Goal: Use online tool/utility: Utilize a website feature to perform a specific function

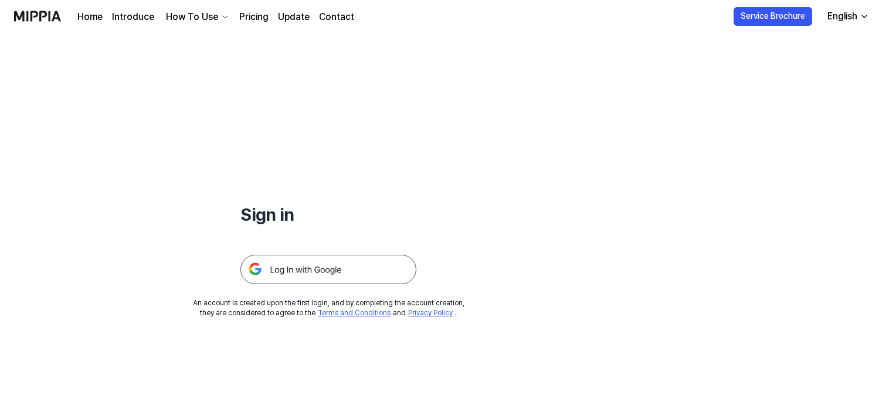
click at [366, 267] on img at bounding box center [328, 269] width 176 height 29
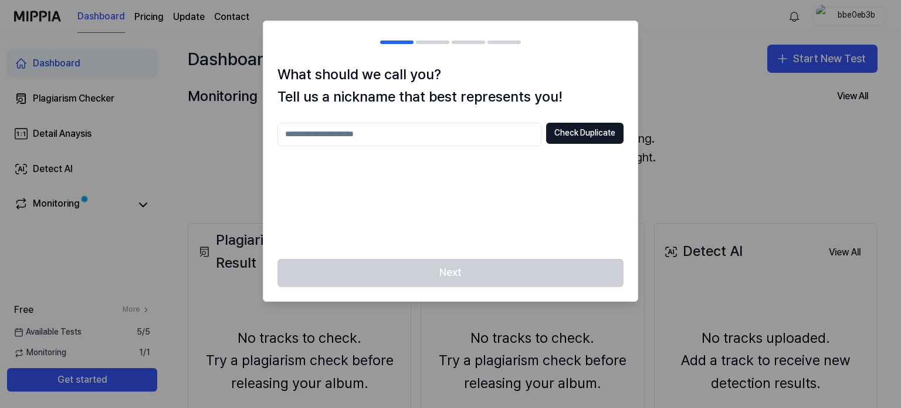
drag, startPoint x: 0, startPoint y: 0, endPoint x: 439, endPoint y: 145, distance: 461.9
click at [439, 145] on div "Check Duplicate" at bounding box center [450, 184] width 346 height 122
click at [603, 134] on button "Check Duplicate" at bounding box center [584, 133] width 77 height 21
click at [364, 140] on input "*****" at bounding box center [409, 134] width 264 height 23
type input "********"
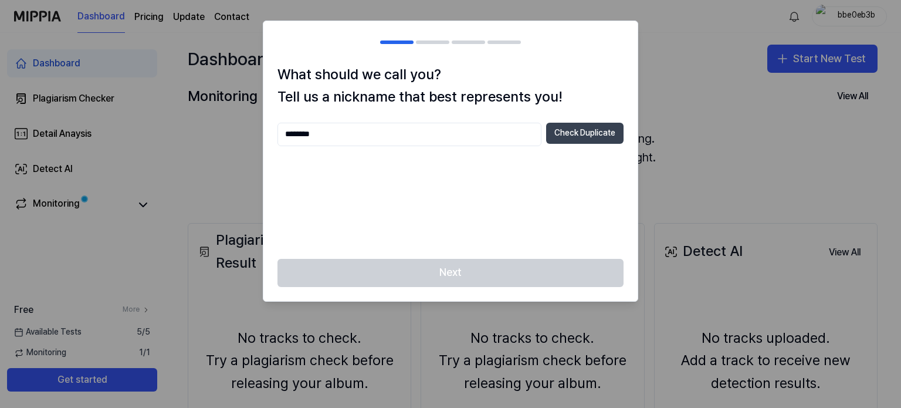
click at [576, 138] on button "Check Duplicate" at bounding box center [584, 133] width 77 height 21
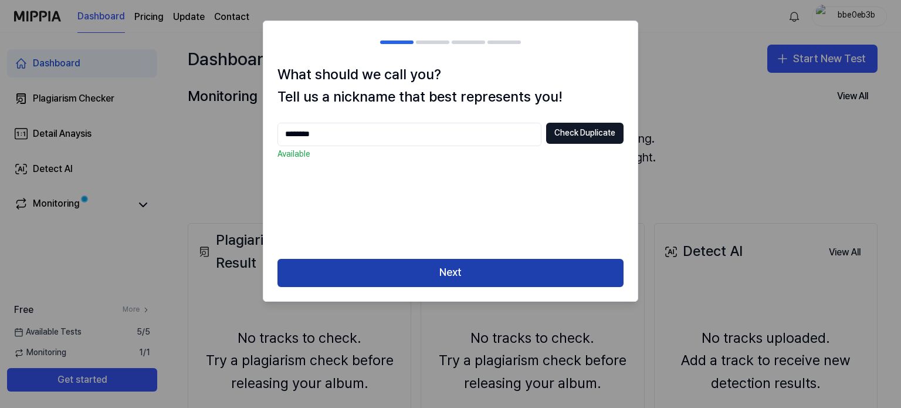
click at [441, 277] on button "Next" at bounding box center [450, 273] width 346 height 28
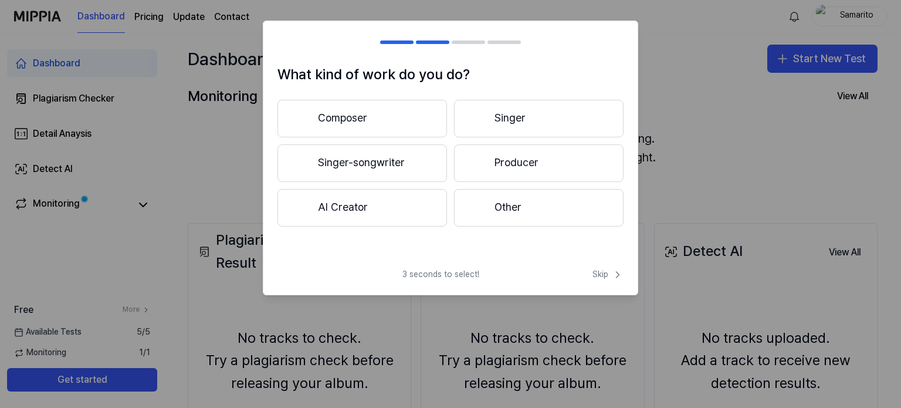
click at [509, 121] on button "Singer" at bounding box center [538, 119] width 169 height 38
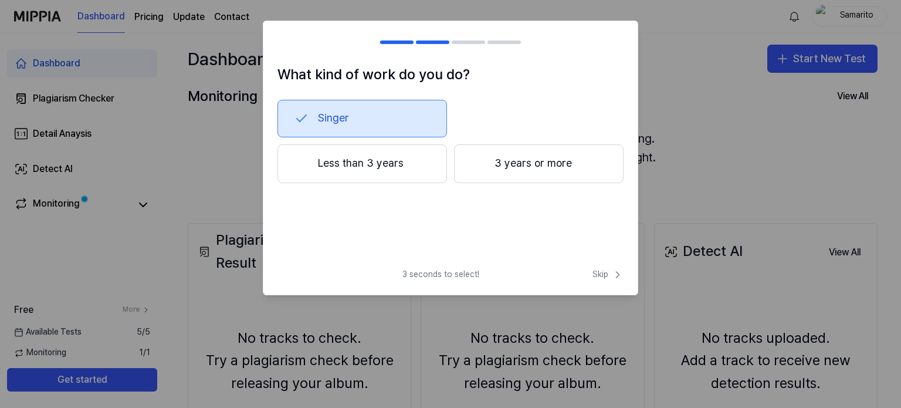
click at [427, 40] on div at bounding box center [432, 42] width 33 height 4
click at [520, 161] on button "3 years or more" at bounding box center [538, 163] width 169 height 39
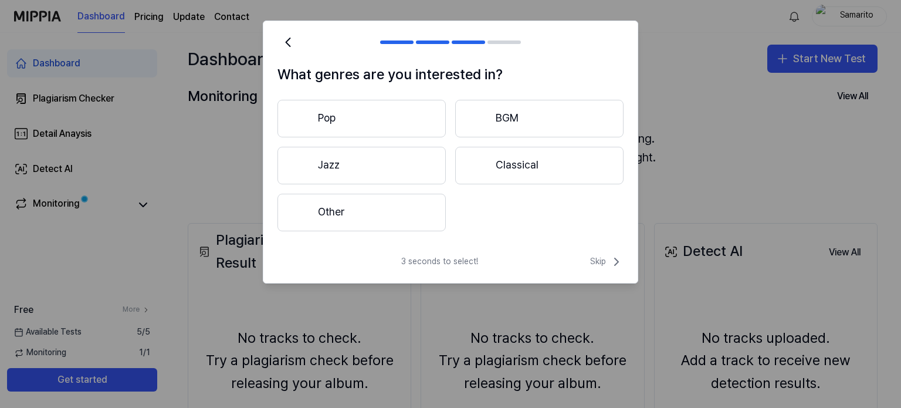
click at [385, 113] on button "Pop" at bounding box center [361, 119] width 168 height 38
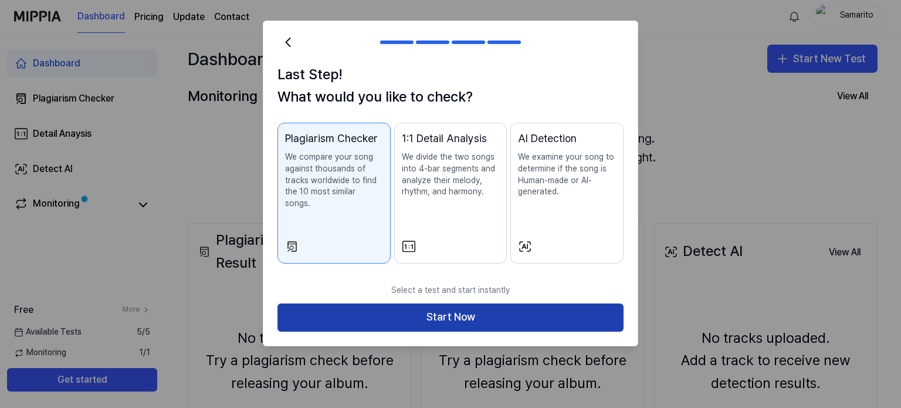
click at [447, 303] on button "Start Now" at bounding box center [450, 317] width 346 height 28
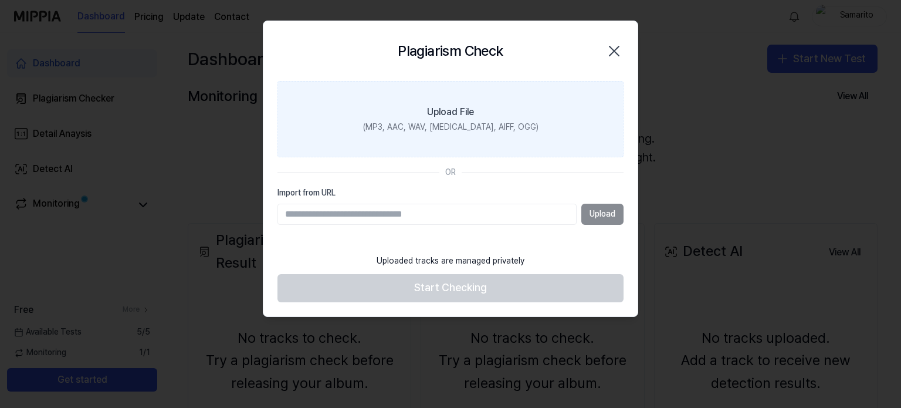
click at [434, 124] on div "(MP3, AAC, WAV, [MEDICAL_DATA], AIFF, OGG)" at bounding box center [450, 127] width 175 height 12
click at [0, 0] on input "Upload File (MP3, AAC, WAV, [MEDICAL_DATA], AIFF, OGG)" at bounding box center [0, 0] width 0 height 0
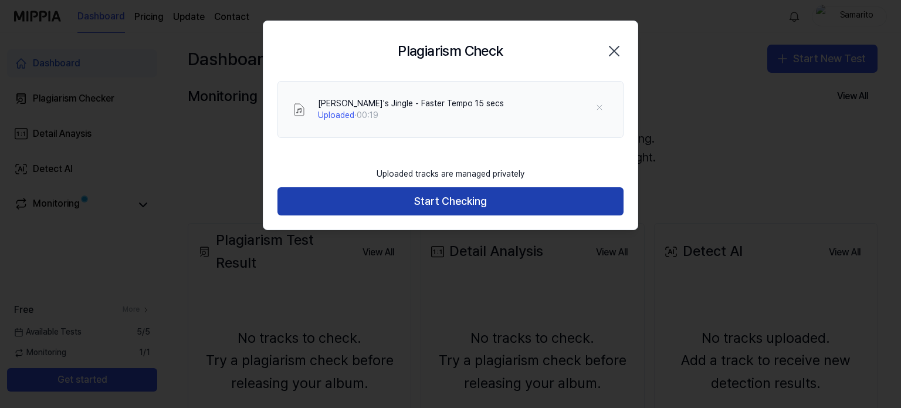
click at [488, 206] on button "Start Checking" at bounding box center [450, 201] width 346 height 28
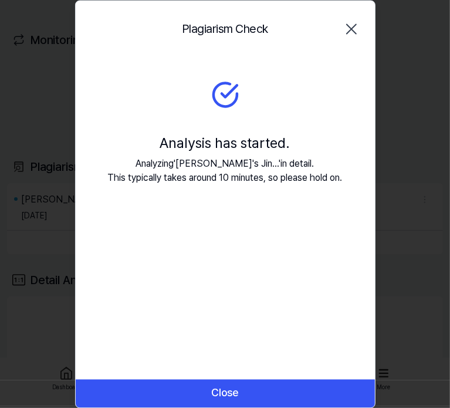
click at [256, 267] on div "Plagiarism Check Close Analysis has started. Analyzing ' [PERSON_NAME]'s Jin...…" at bounding box center [225, 204] width 300 height 408
click at [213, 70] on section "Analysis has started. Analyzing ' [PERSON_NAME]'s Jin... ' in detail. This typi…" at bounding box center [225, 132] width 299 height 151
click at [267, 65] on section "Analysis has started. Analyzing ' [PERSON_NAME]'s Jin... ' in detail. This typi…" at bounding box center [225, 132] width 299 height 151
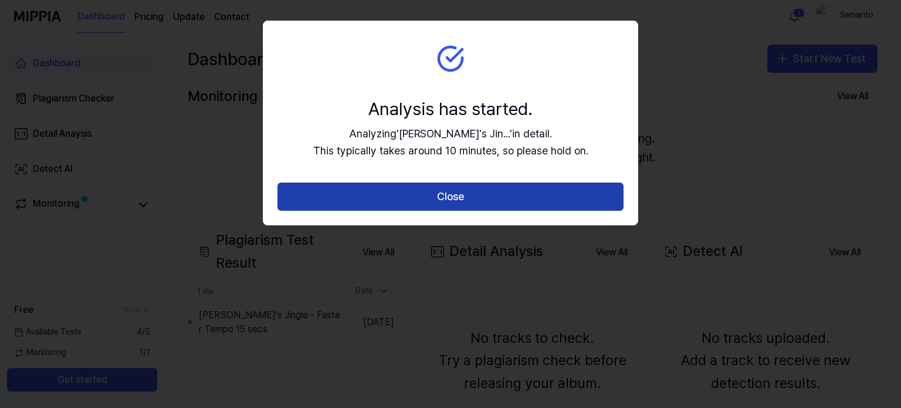
click at [491, 190] on button "Close" at bounding box center [450, 196] width 346 height 28
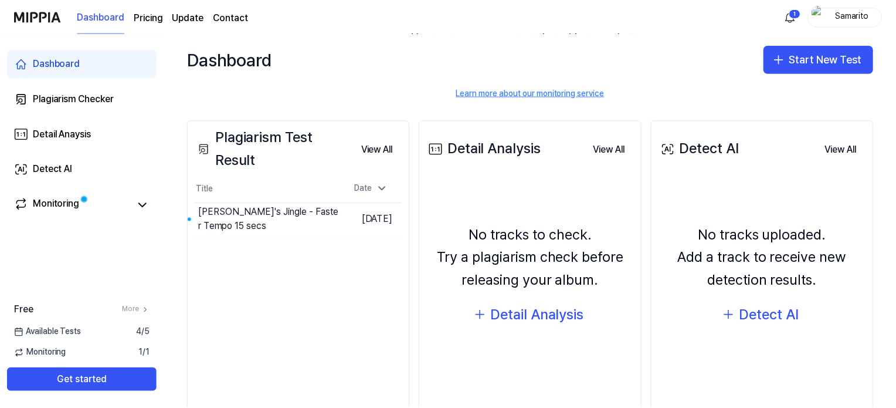
scroll to position [113, 0]
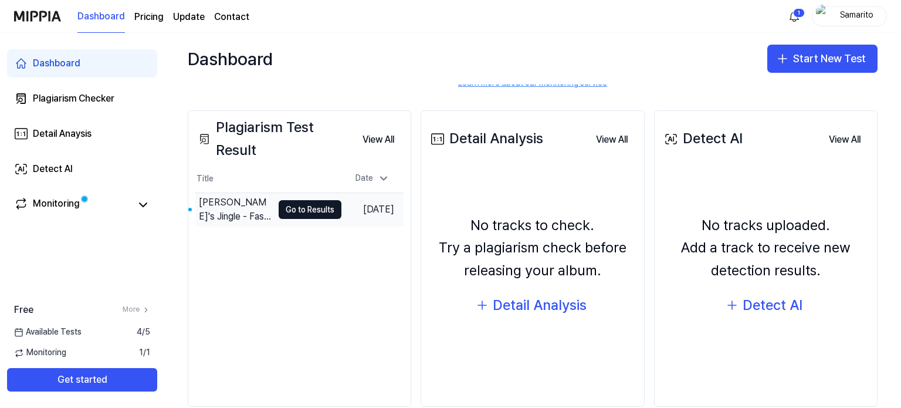
click at [256, 208] on div "[PERSON_NAME]'s Jingle - Faster Tempo 15 secs" at bounding box center [236, 209] width 74 height 28
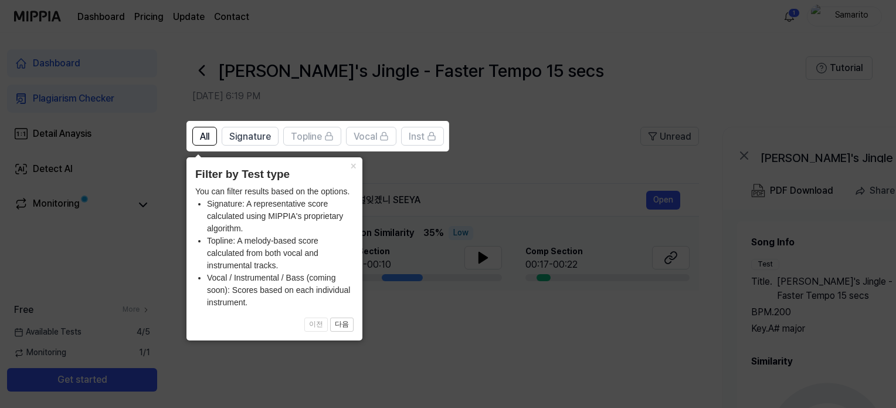
click at [479, 167] on icon at bounding box center [450, 204] width 901 height 408
